Goal: Use online tool/utility: Utilize a website feature to perform a specific function

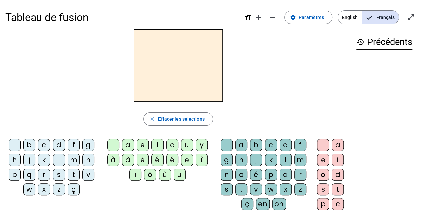
click at [59, 160] on div "l" at bounding box center [59, 160] width 12 height 12
click at [128, 144] on div "a" at bounding box center [128, 145] width 12 height 12
click at [126, 144] on div "a" at bounding box center [128, 145] width 12 height 12
click at [337, 142] on div "a" at bounding box center [338, 145] width 12 height 12
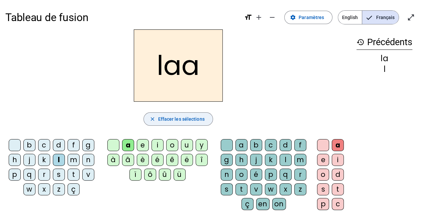
click at [183, 122] on span "Effacer les sélections" at bounding box center [181, 119] width 47 height 8
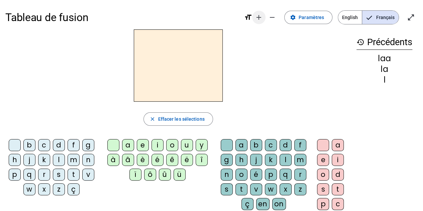
click at [255, 17] on span "Augmenter la taille de la police" at bounding box center [259, 17] width 16 height 16
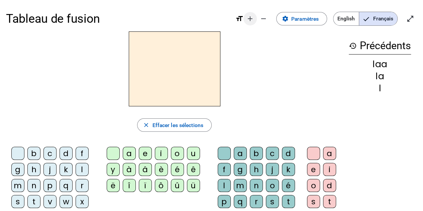
click at [255, 17] on span "Augmenter la taille de la police" at bounding box center [250, 19] width 16 height 16
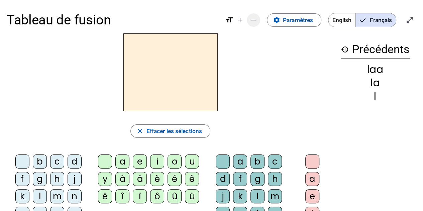
click at [255, 17] on mat-icon "remove" at bounding box center [254, 20] width 8 height 8
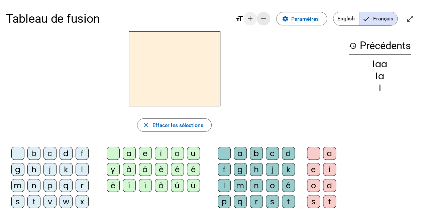
click at [255, 17] on span "Augmenter la taille de la police" at bounding box center [250, 19] width 16 height 16
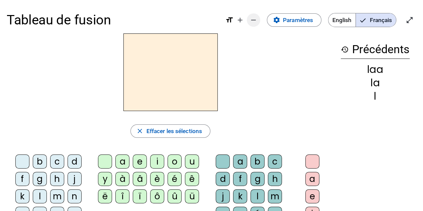
click at [255, 17] on mat-icon "remove" at bounding box center [254, 20] width 8 height 8
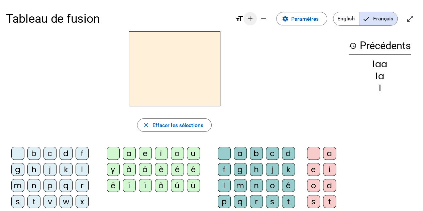
click at [255, 17] on span "Augmenter la taille de la police" at bounding box center [250, 19] width 16 height 16
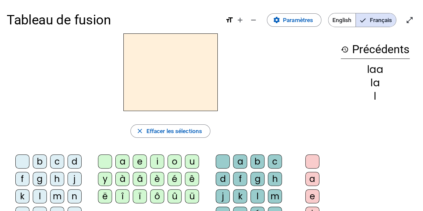
click at [39, 190] on div "l" at bounding box center [40, 196] width 14 height 14
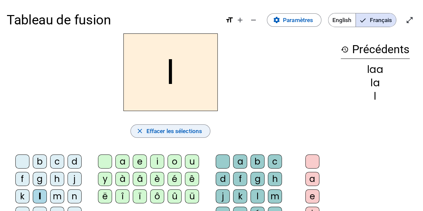
click at [155, 132] on span "Effacer les sélections" at bounding box center [174, 131] width 56 height 10
